Goal: Contribute content: Add original content to the website for others to see

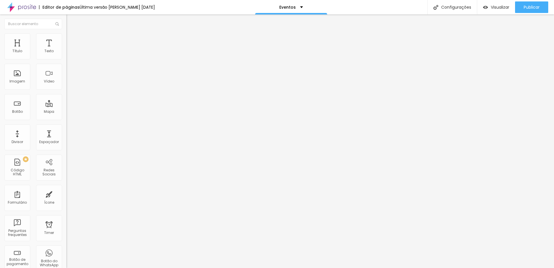
click at [66, 37] on ul "Conteúdo Estilo Avançado" at bounding box center [99, 36] width 66 height 17
click at [66, 37] on img at bounding box center [68, 35] width 5 height 5
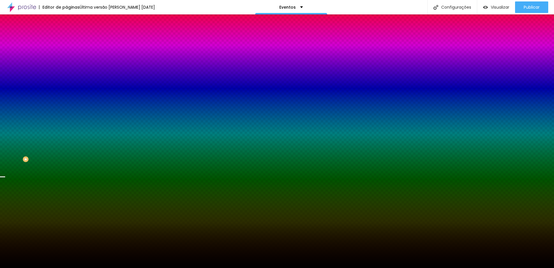
click at [66, 53] on span "Trocar imagem" at bounding box center [81, 50] width 31 height 5
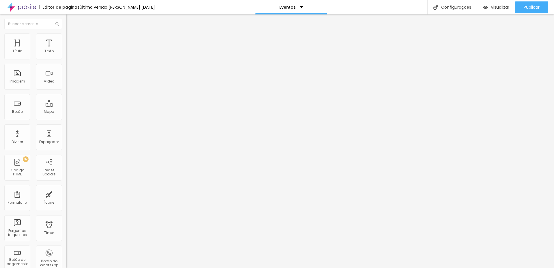
click at [66, 34] on img at bounding box center [68, 35] width 5 height 5
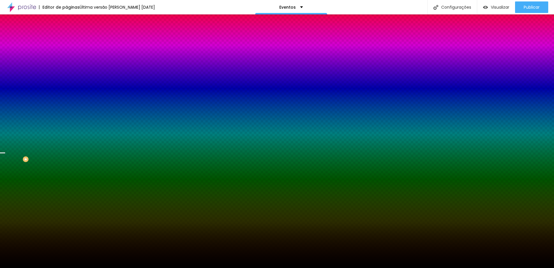
click at [66, 53] on span "Trocar imagem" at bounding box center [81, 50] width 31 height 5
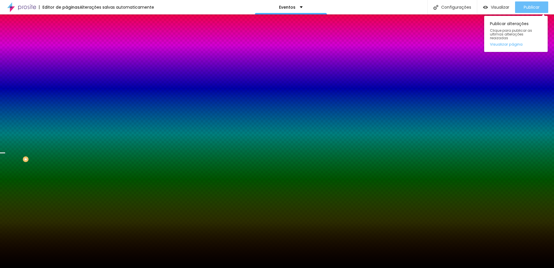
click at [524, 7] on span "Publicar" at bounding box center [532, 7] width 16 height 5
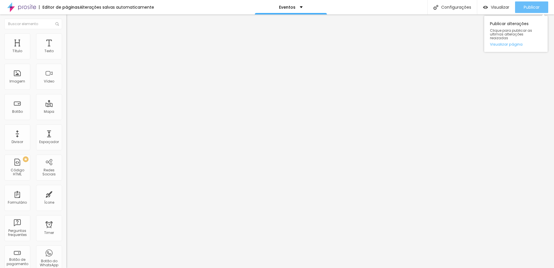
click at [523, 4] on button "Publicar" at bounding box center [531, 7] width 33 height 12
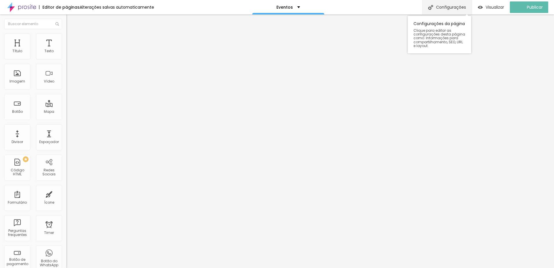
click at [441, 9] on div "Configurações" at bounding box center [447, 7] width 50 height 14
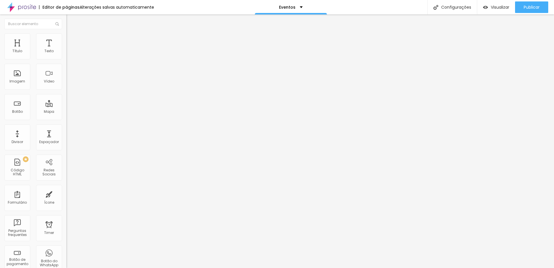
drag, startPoint x: 241, startPoint y: 165, endPoint x: 331, endPoint y: 165, distance: 90.3
drag, startPoint x: 304, startPoint y: 163, endPoint x: 316, endPoint y: 168, distance: 12.9
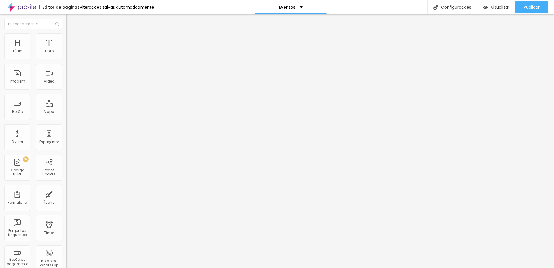
type input "Eventos"
drag, startPoint x: 347, startPoint y: 193, endPoint x: 390, endPoint y: 193, distance: 43.3
type textarea "Orçamento para cobertura fotográfica de Eventos em Geral"
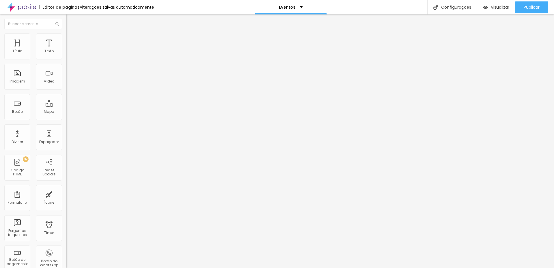
drag, startPoint x: 241, startPoint y: 126, endPoint x: 293, endPoint y: 126, distance: 51.7
type input "Eventos"
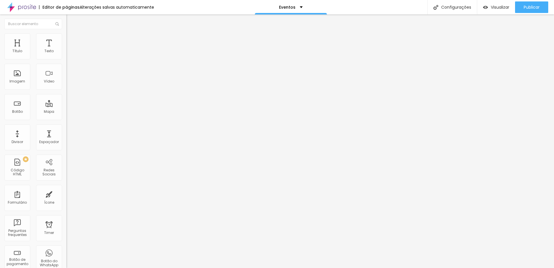
click at [524, 5] on span "Publicar" at bounding box center [532, 7] width 16 height 5
click at [72, 39] on span "Estilo" at bounding box center [76, 37] width 9 height 5
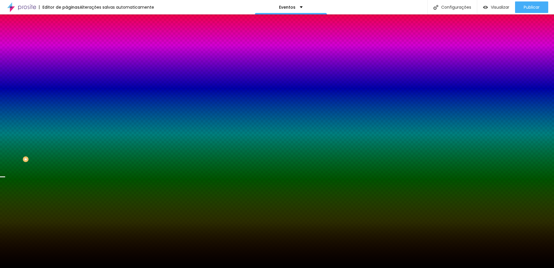
click at [66, 60] on span "Nenhum" at bounding box center [73, 57] width 15 height 5
click at [66, 69] on span "Parallax" at bounding box center [73, 66] width 14 height 5
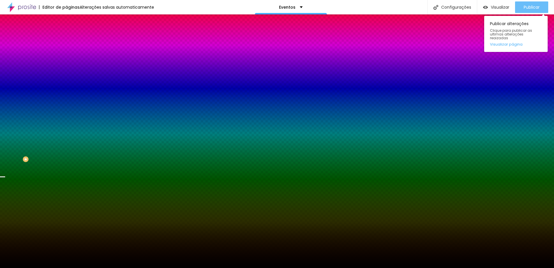
click at [532, 5] on span "Publicar" at bounding box center [532, 7] width 16 height 5
